Goal: Task Accomplishment & Management: Manage account settings

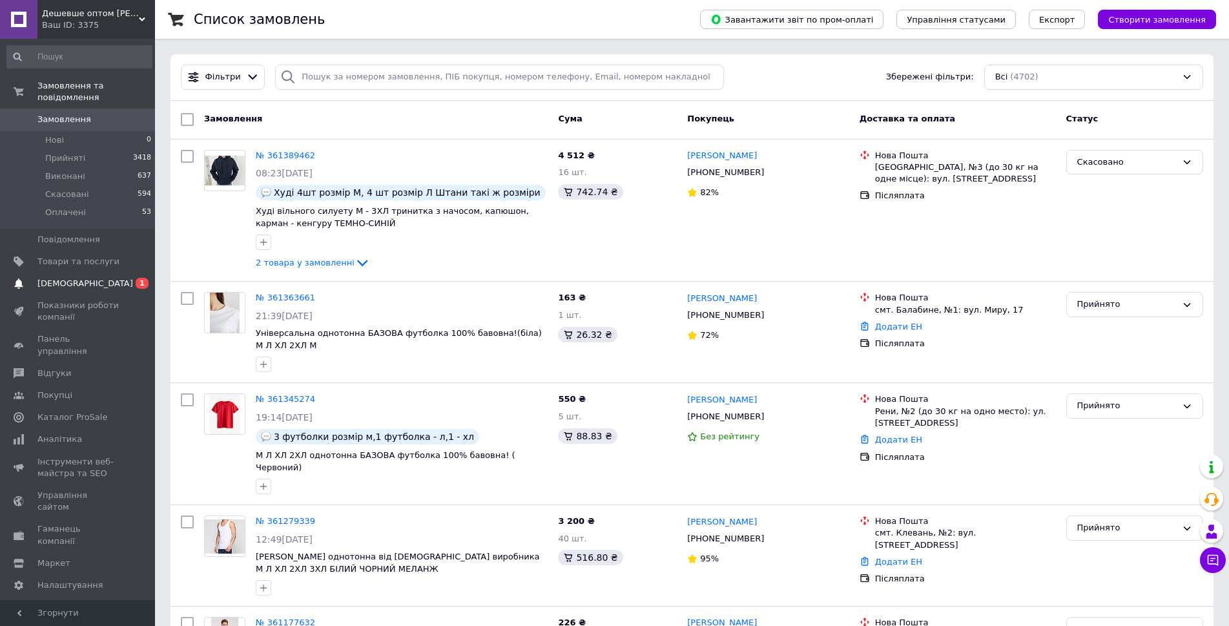
click at [123, 278] on span "0 1" at bounding box center [137, 284] width 36 height 12
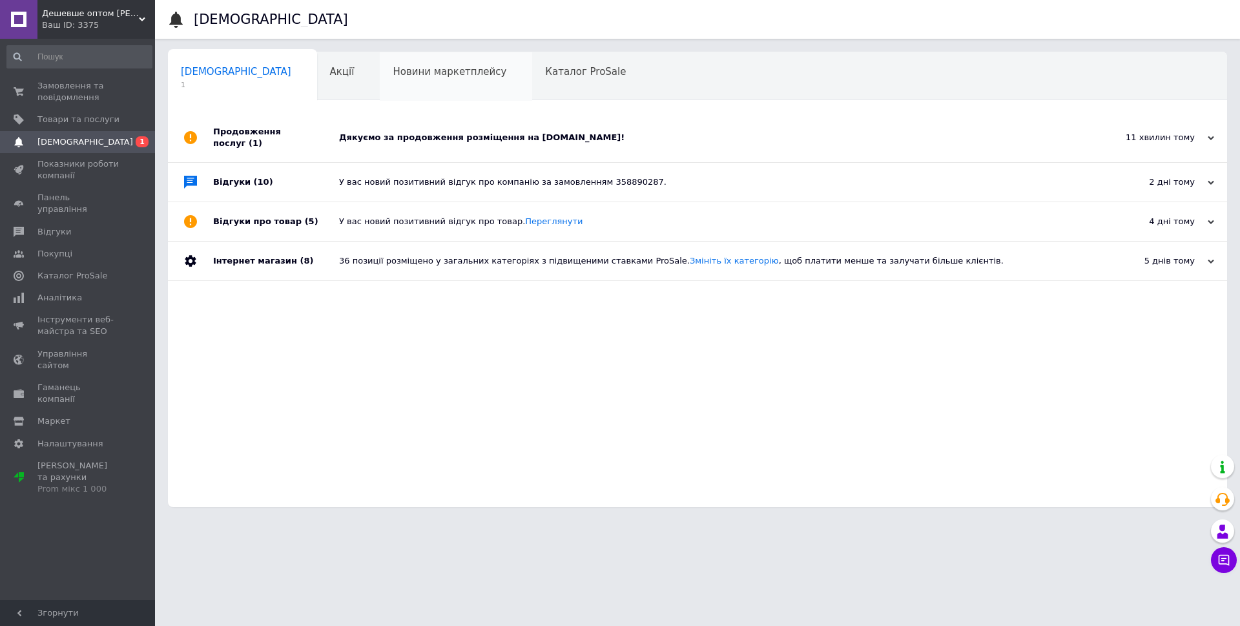
click at [406, 85] on div "Новини маркетплейсу 0" at bounding box center [456, 76] width 152 height 49
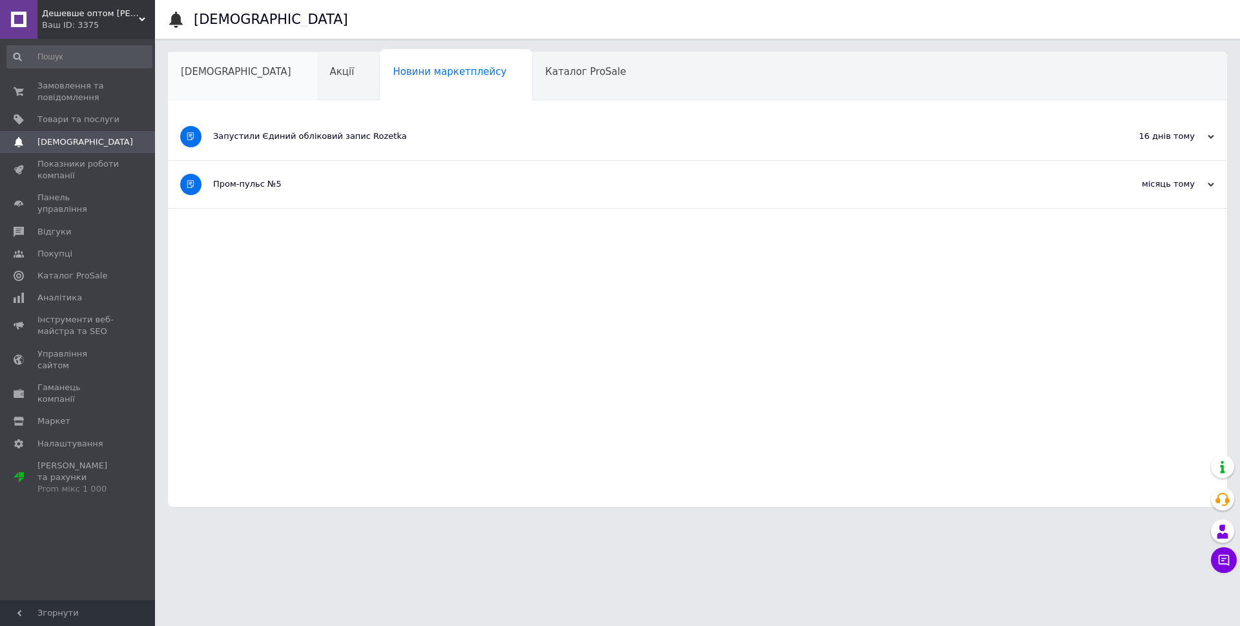
click at [215, 78] on div "[DEMOGRAPHIC_DATA]" at bounding box center [242, 76] width 149 height 49
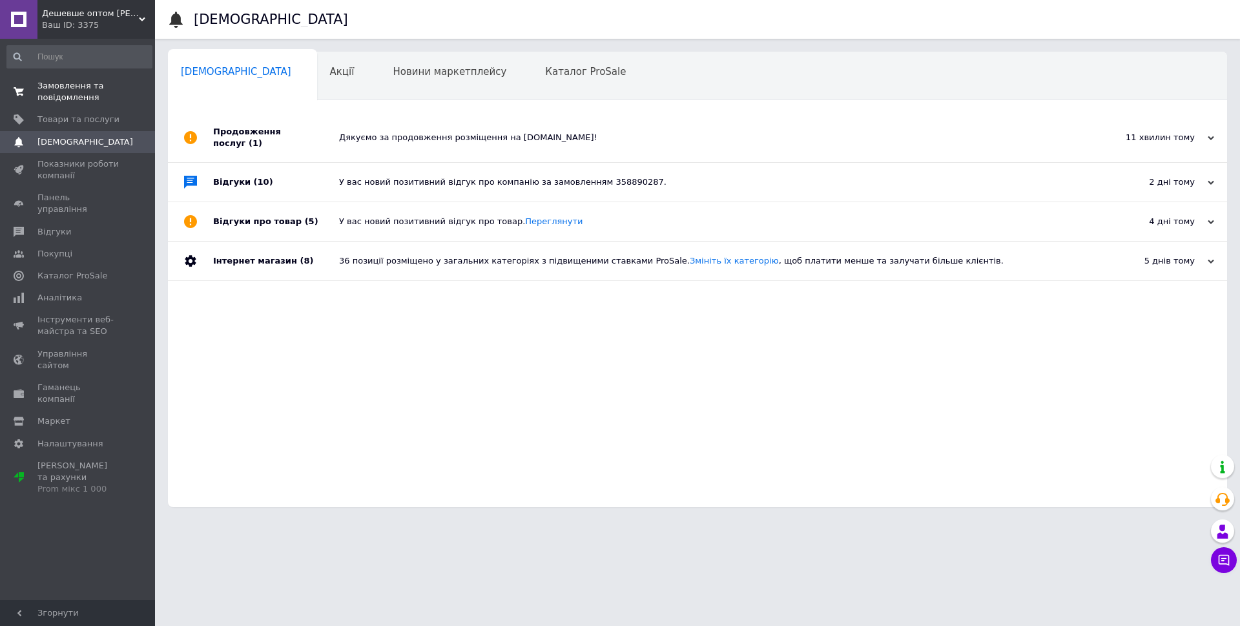
click at [96, 84] on span "Замовлення та повідомлення" at bounding box center [78, 91] width 82 height 23
